Goal: Transaction & Acquisition: Book appointment/travel/reservation

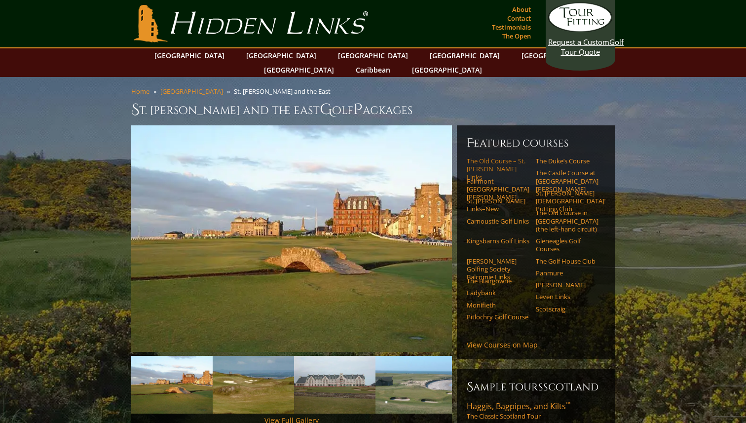
click at [498, 157] on link "The Old Course – St. Andrews Links" at bounding box center [498, 169] width 63 height 24
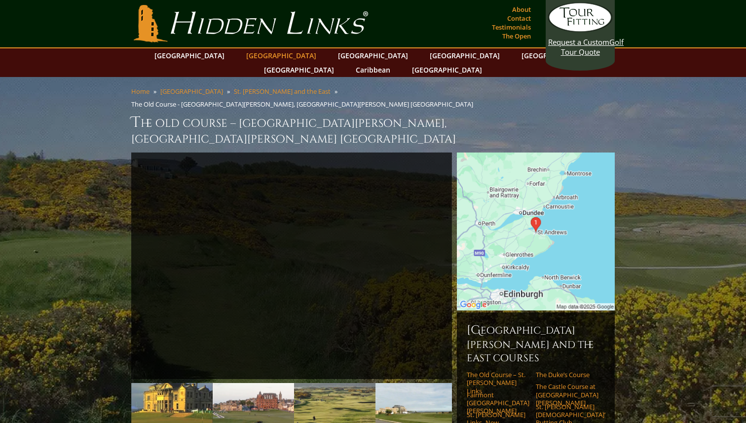
click at [260, 60] on link "[GEOGRAPHIC_DATA]" at bounding box center [281, 55] width 80 height 14
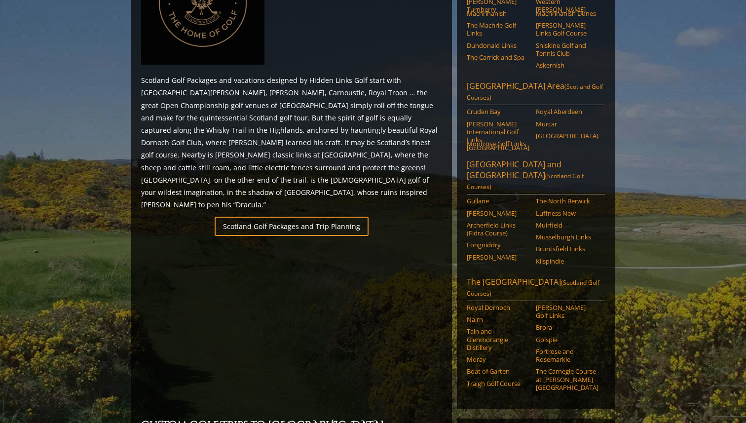
scroll to position [419, 0]
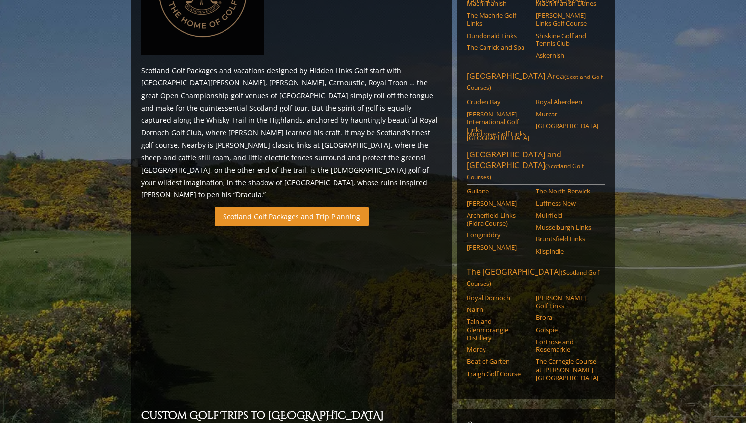
click at [285, 207] on link "Scotland Golf Packages and Trip Planning" at bounding box center [292, 216] width 154 height 19
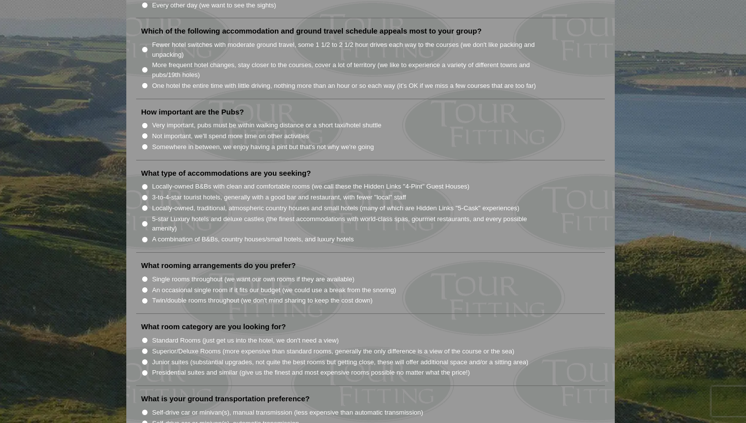
scroll to position [692, 0]
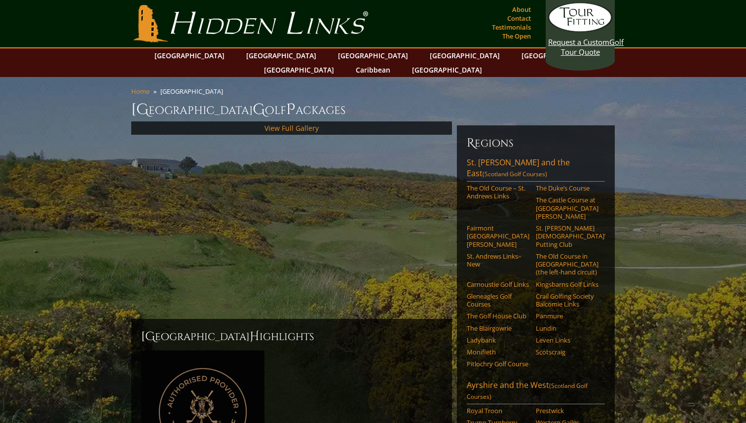
scroll to position [419, 0]
